Goal: Task Accomplishment & Management: Manage account settings

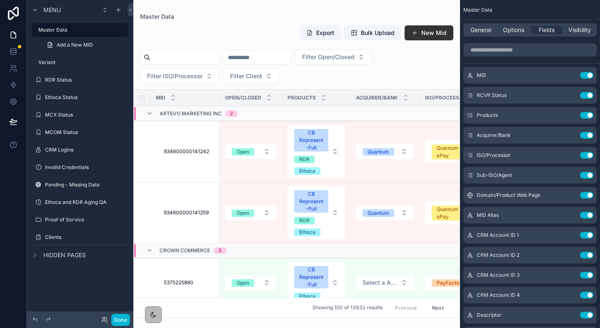
click at [363, 36] on div "scrollable content" at bounding box center [296, 164] width 327 height 328
click at [373, 32] on span "Bulk Upload" at bounding box center [378, 33] width 34 height 8
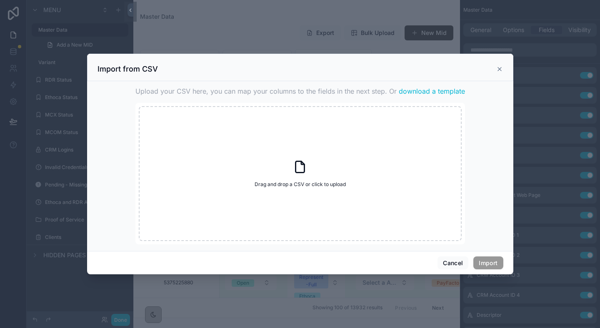
click at [417, 91] on span "download a template" at bounding box center [432, 91] width 66 height 10
click at [497, 70] on icon "scrollable content" at bounding box center [499, 69] width 7 height 7
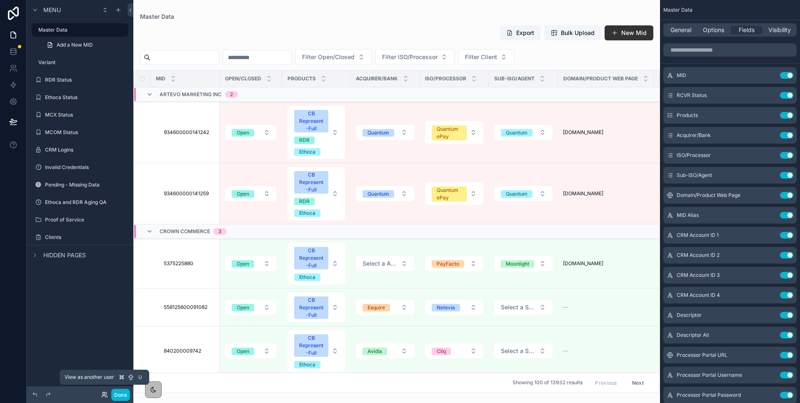
click at [106, 328] on icon at bounding box center [105, 394] width 1 height 2
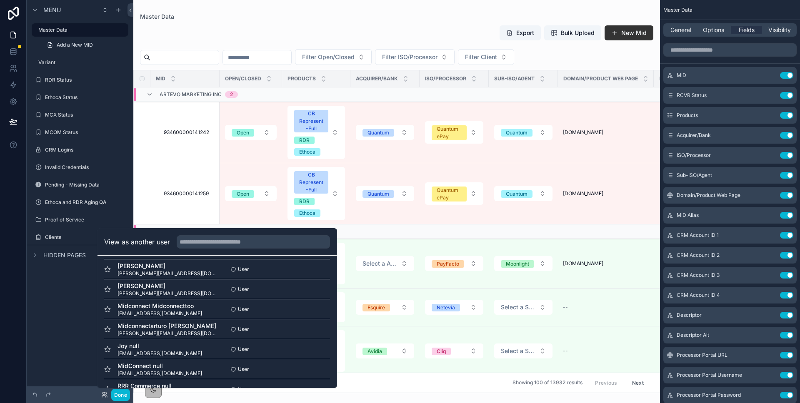
scroll to position [176, 0]
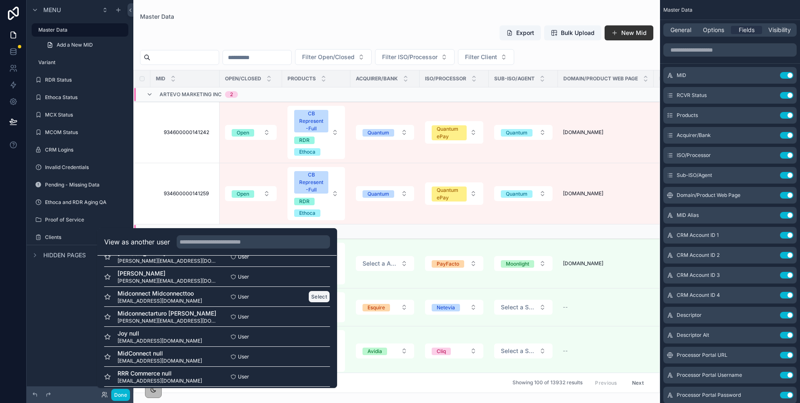
click at [313, 295] on button "Select" at bounding box center [319, 297] width 22 height 12
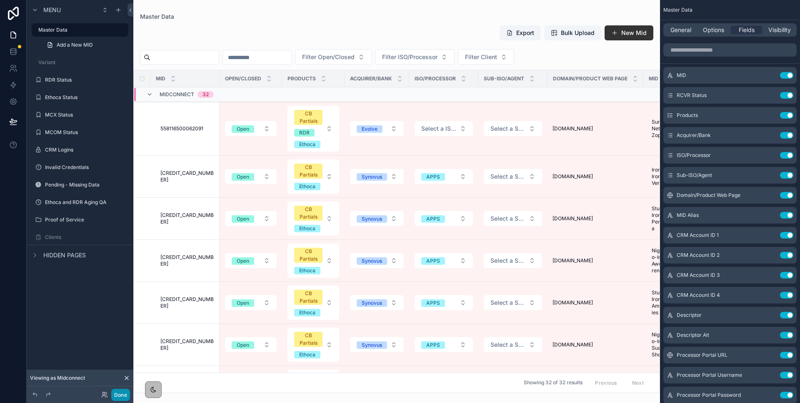
click at [114, 397] on button "Done" at bounding box center [120, 395] width 19 height 12
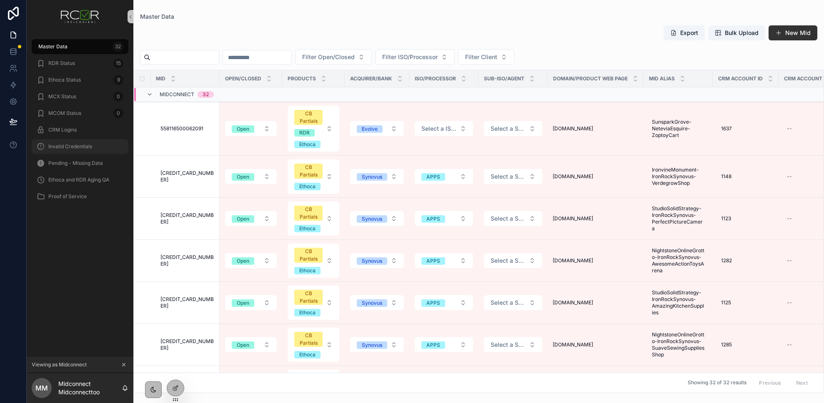
click at [100, 146] on div "Invalid Credentials" at bounding box center [80, 146] width 87 height 13
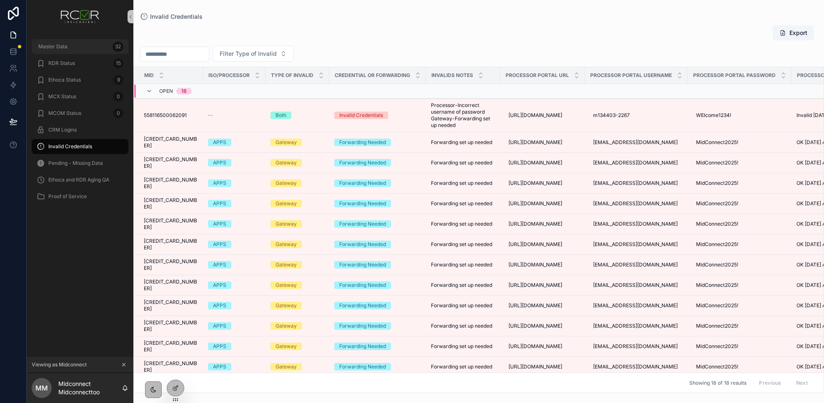
click at [90, 50] on div "Master Data 32" at bounding box center [80, 46] width 87 height 13
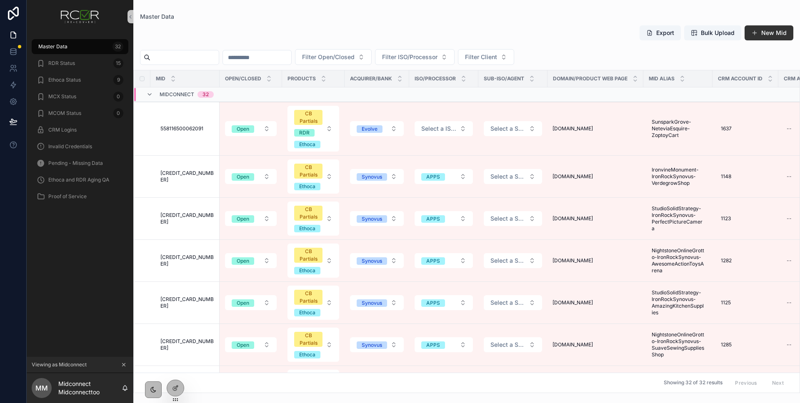
click at [124, 365] on icon "scrollable content" at bounding box center [124, 365] width 3 height 3
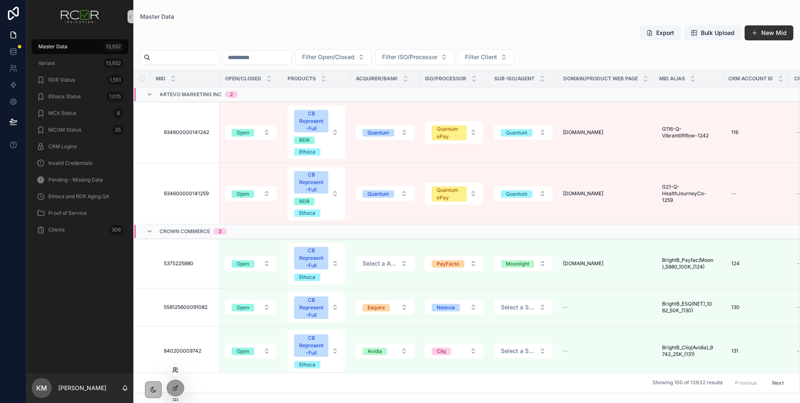
click at [176, 369] on icon at bounding box center [175, 370] width 7 height 7
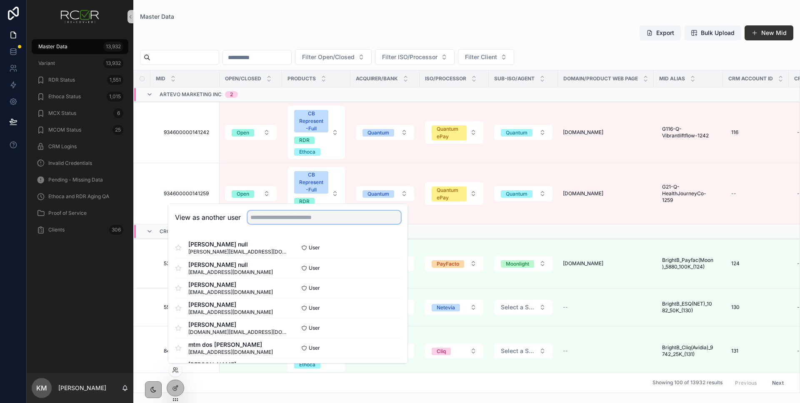
click at [272, 219] on input "text" at bounding box center [324, 217] width 153 height 13
type input "****"
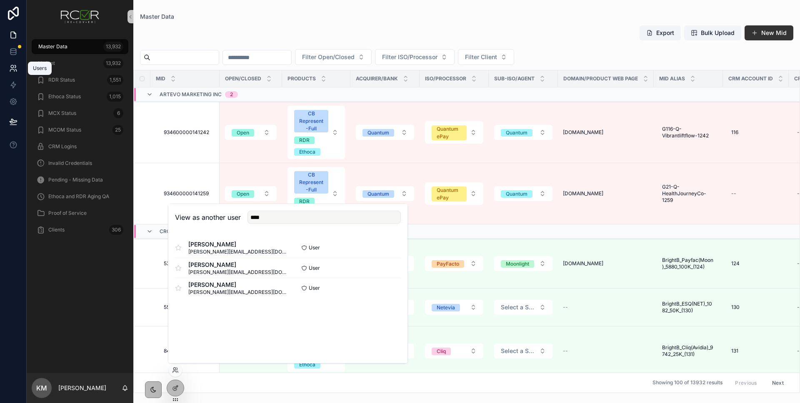
click at [12, 67] on icon at bounding box center [13, 68] width 8 height 8
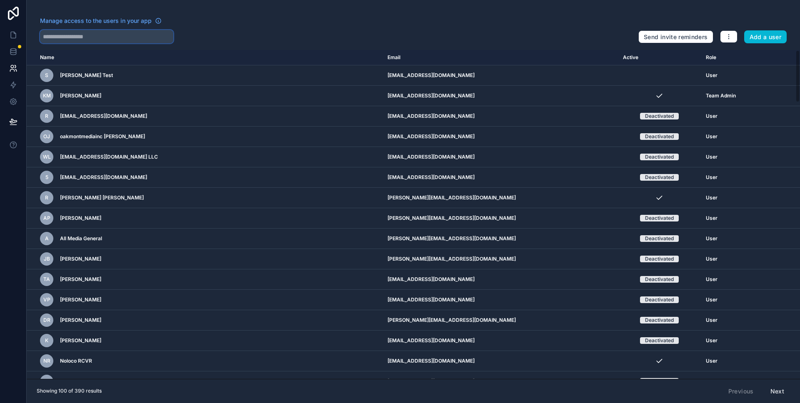
click at [113, 41] on input "text" at bounding box center [106, 36] width 133 height 13
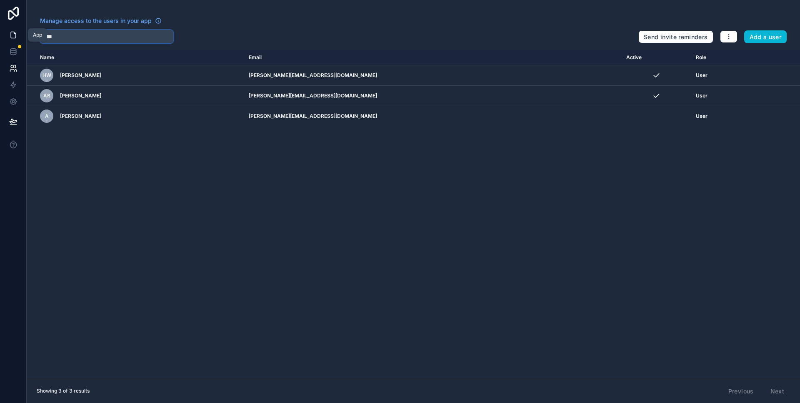
type input "****"
click at [14, 35] on icon at bounding box center [13, 35] width 8 height 8
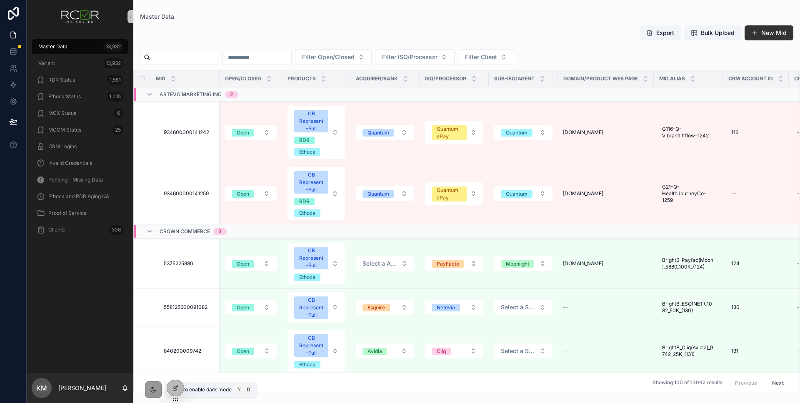
click at [150, 390] on icon "scrollable content" at bounding box center [153, 390] width 7 height 7
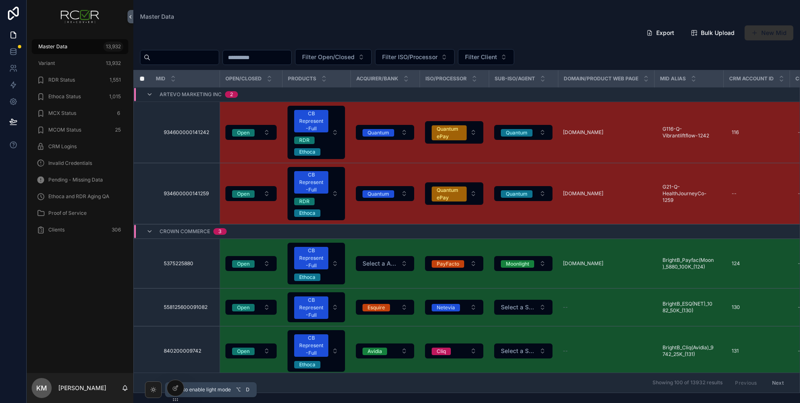
click at [154, 388] on icon "scrollable content" at bounding box center [153, 390] width 7 height 7
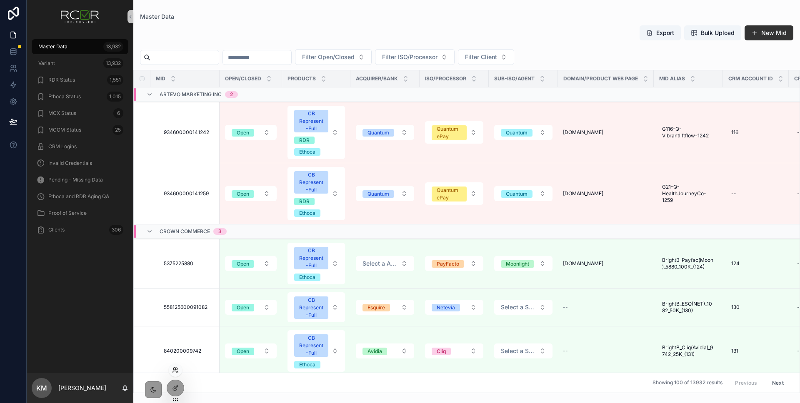
click at [176, 368] on icon at bounding box center [175, 370] width 7 height 7
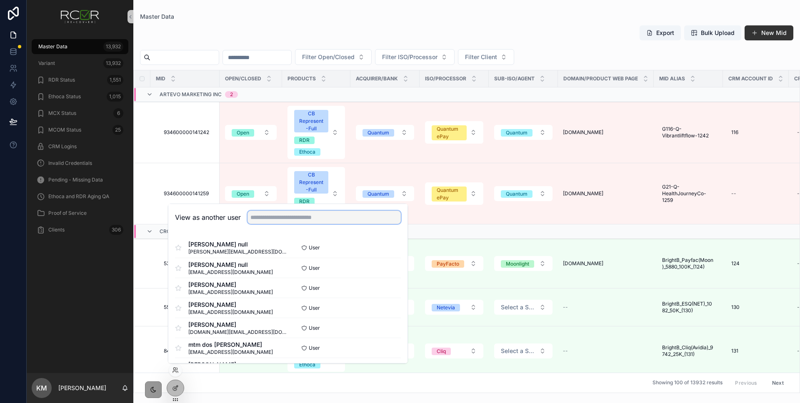
click at [273, 217] on input "text" at bounding box center [324, 217] width 153 height 13
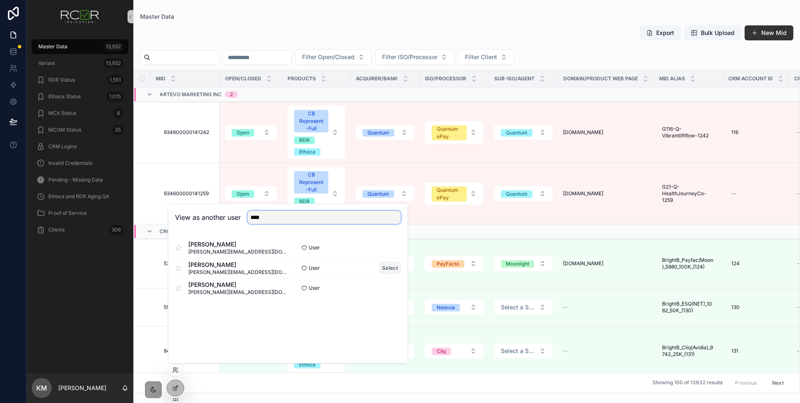
type input "****"
click at [393, 267] on button "Select" at bounding box center [390, 268] width 22 height 12
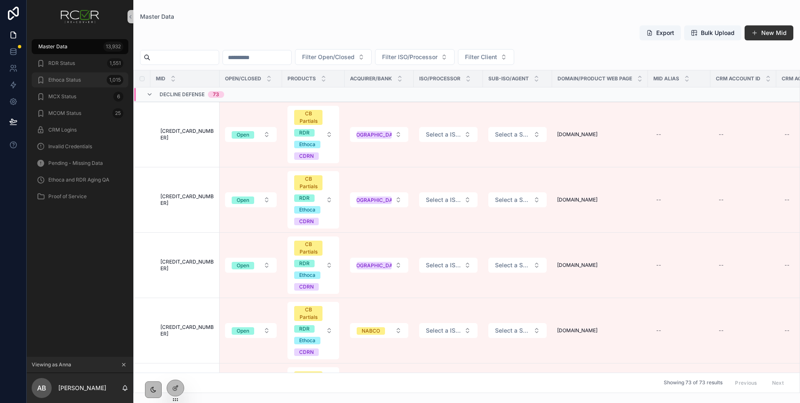
click at [85, 81] on div "Ethoca Status 1,015" at bounding box center [80, 79] width 87 height 13
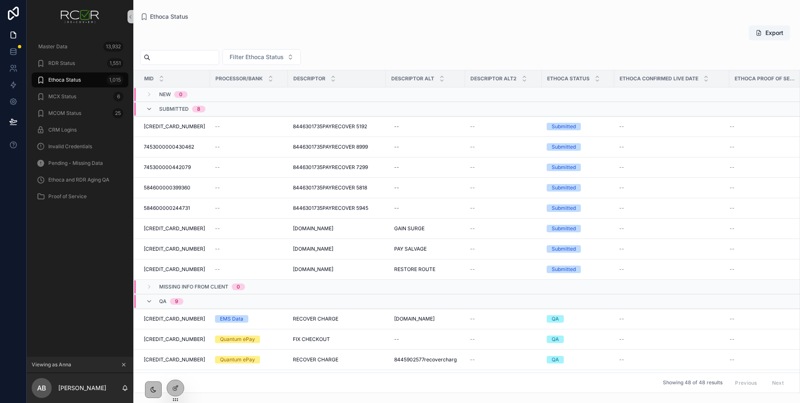
click at [125, 365] on icon "scrollable content" at bounding box center [124, 365] width 6 height 6
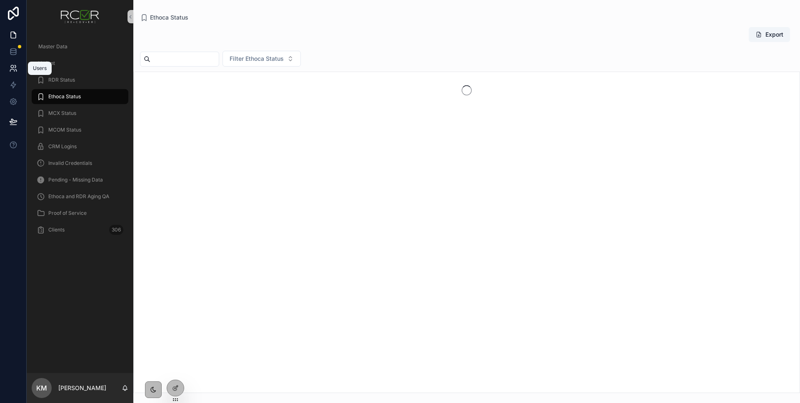
click at [11, 73] on link at bounding box center [13, 68] width 26 height 17
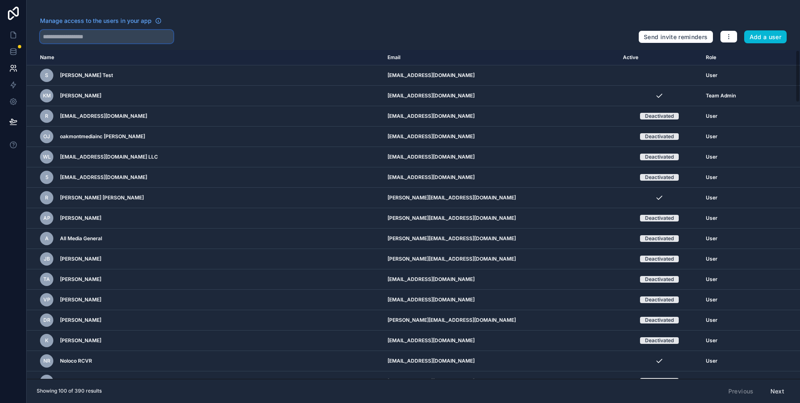
click at [110, 36] on input "text" at bounding box center [106, 36] width 133 height 13
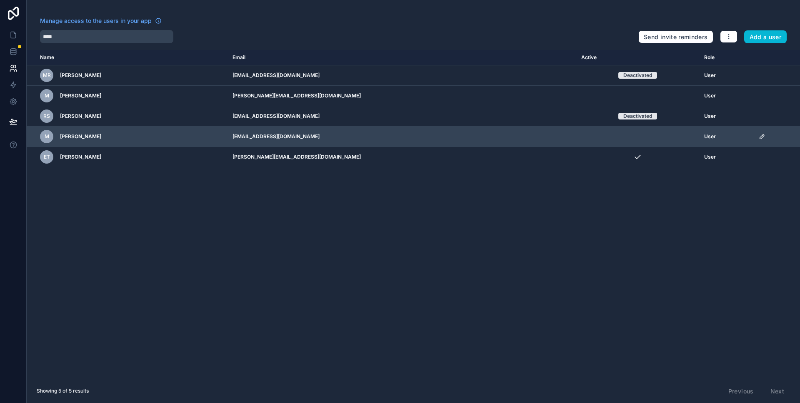
click at [759, 138] on icon "scrollable content" at bounding box center [762, 136] width 7 height 7
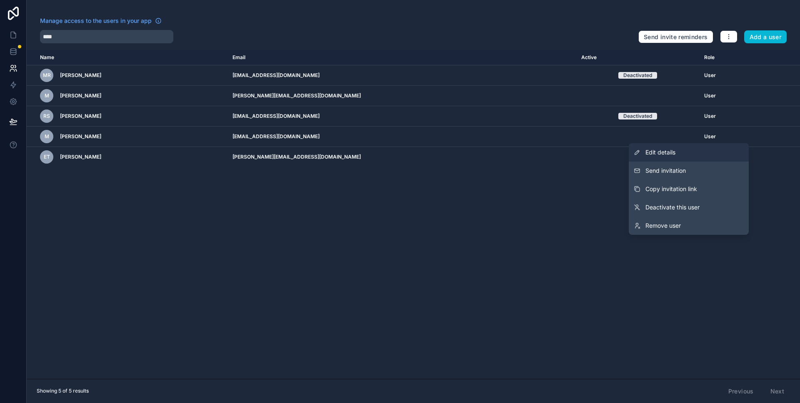
click at [722, 150] on link "Edit details" at bounding box center [689, 152] width 120 height 18
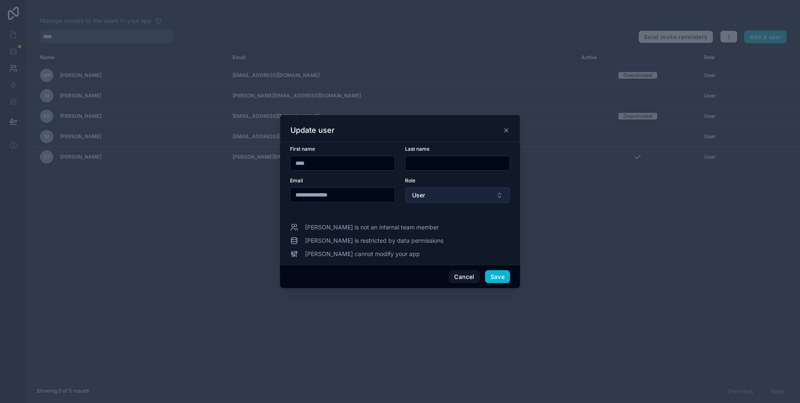
click at [449, 198] on button "User" at bounding box center [457, 196] width 105 height 16
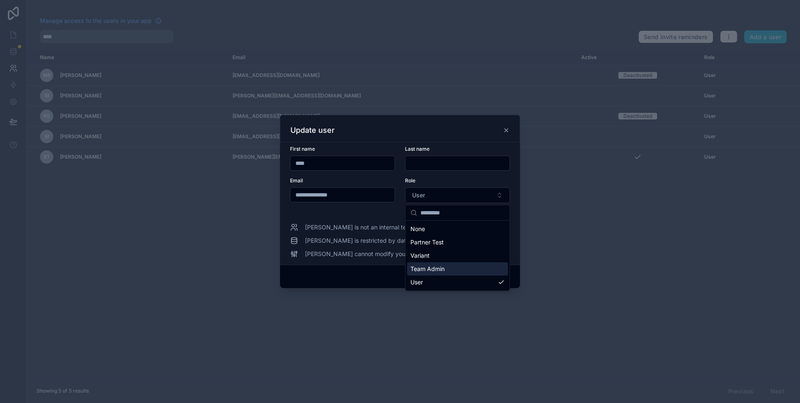
click at [456, 263] on div "Team Admin" at bounding box center [457, 269] width 101 height 13
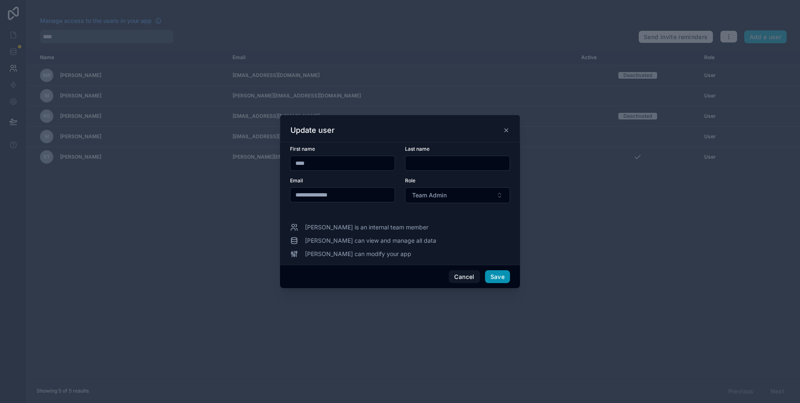
click at [498, 280] on button "Save" at bounding box center [497, 276] width 25 height 13
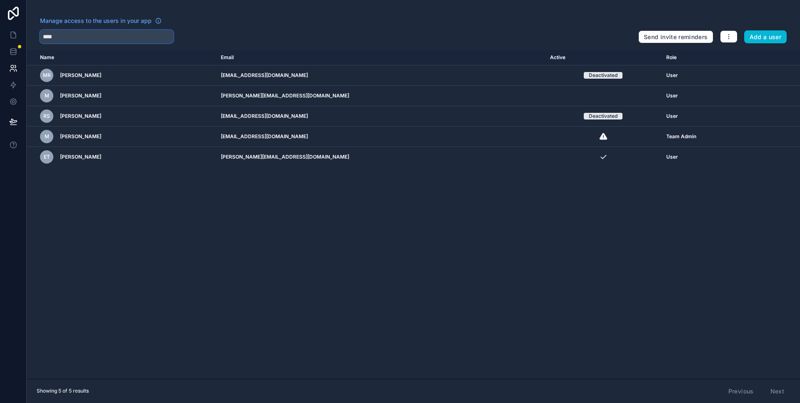
drag, startPoint x: 93, startPoint y: 38, endPoint x: 32, endPoint y: 38, distance: 61.3
click at [32, 38] on div "Manage access to the users in your app **** Send invite reminders Add a user" at bounding box center [413, 30] width 773 height 27
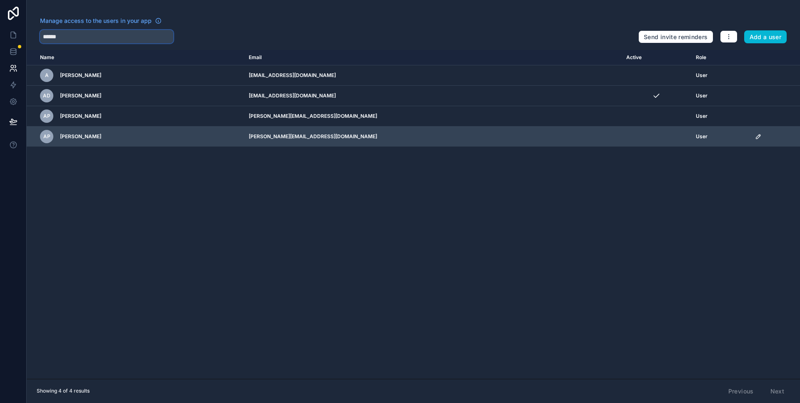
type input "******"
click at [755, 137] on icon "scrollable content" at bounding box center [758, 136] width 7 height 7
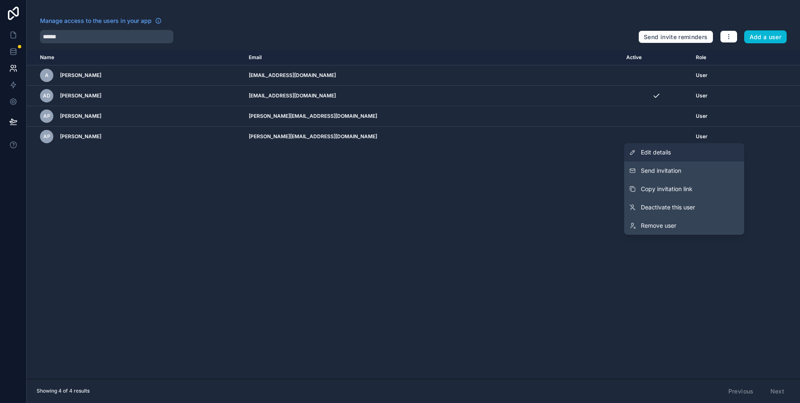
click at [724, 152] on link "Edit details" at bounding box center [684, 152] width 120 height 18
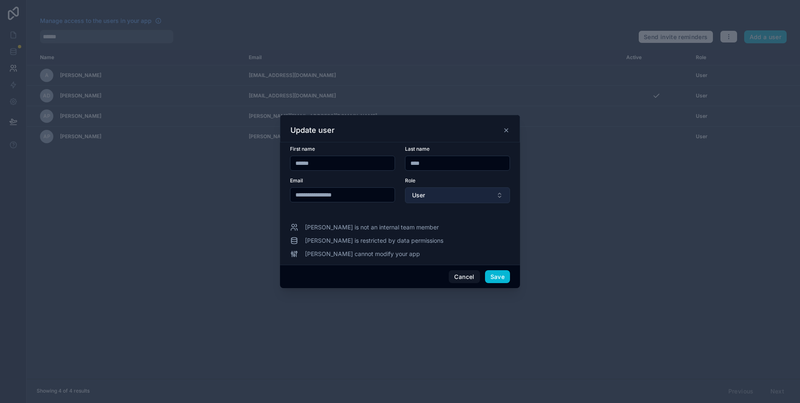
click at [471, 200] on button "User" at bounding box center [457, 196] width 105 height 16
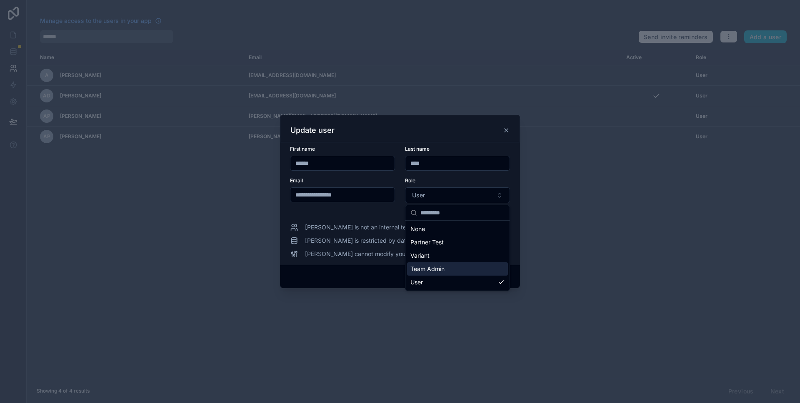
click at [468, 265] on div "Team Admin" at bounding box center [457, 269] width 101 height 13
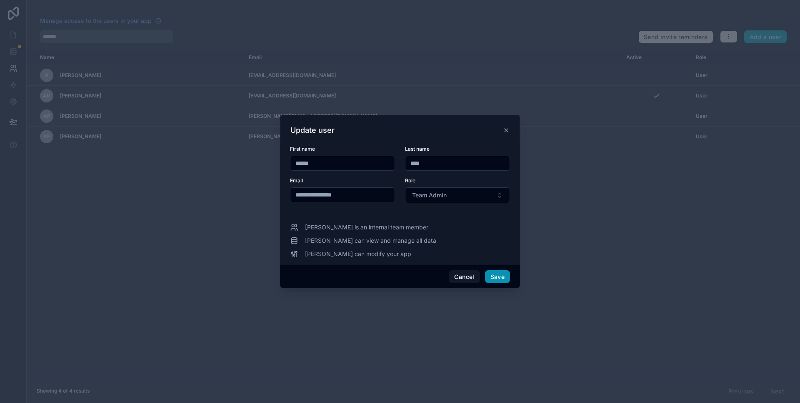
click at [500, 278] on button "Save" at bounding box center [497, 276] width 25 height 13
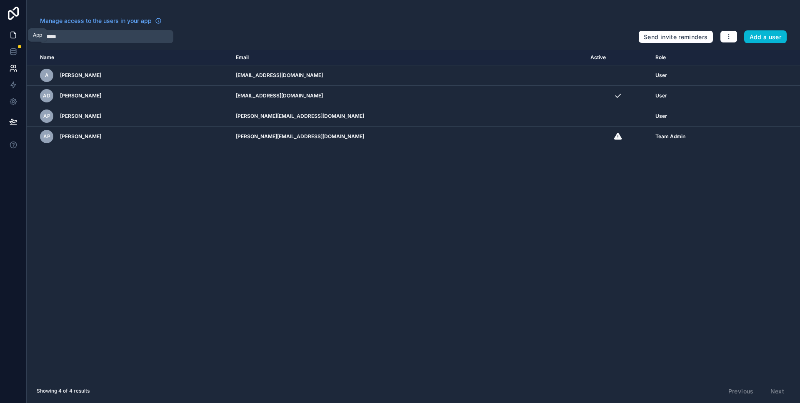
click at [12, 35] on icon at bounding box center [13, 35] width 8 height 8
